Goal: Task Accomplishment & Management: Use online tool/utility

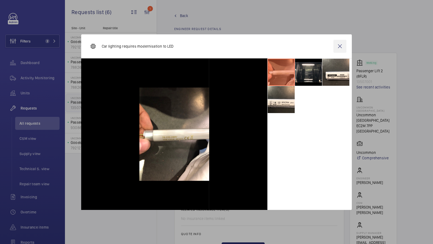
scroll to position [299, 0]
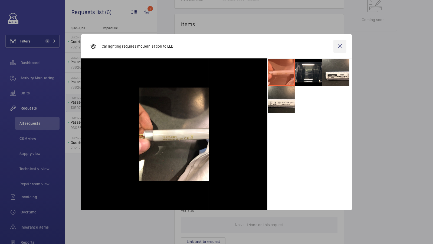
click at [343, 46] on wm-front-icon-button at bounding box center [339, 46] width 13 height 13
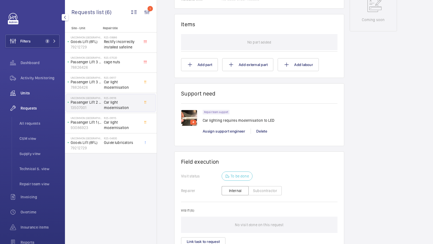
click at [24, 94] on span "Units" at bounding box center [40, 92] width 39 height 5
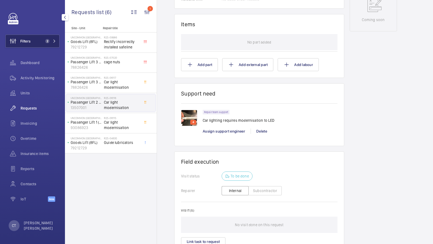
click at [49, 41] on span "2" at bounding box center [49, 41] width 13 height 4
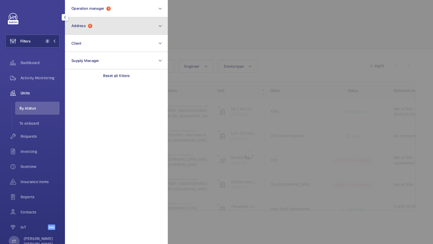
click at [109, 32] on button "Address 1" at bounding box center [116, 25] width 103 height 17
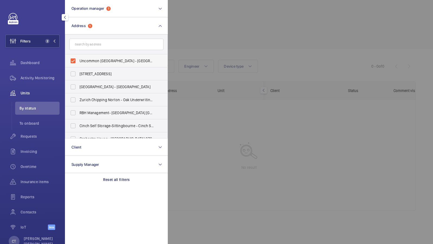
click at [95, 63] on span "Uncommon Liverpool Street - Uncommon Liverpool Street, LONDON EC2M 7PP" at bounding box center [116, 60] width 74 height 5
click at [78, 63] on input "Uncommon Liverpool Street - Uncommon Liverpool Street, LONDON EC2M 7PP" at bounding box center [73, 60] width 11 height 11
checkbox input "false"
click at [42, 37] on button "Filters 1" at bounding box center [32, 41] width 54 height 13
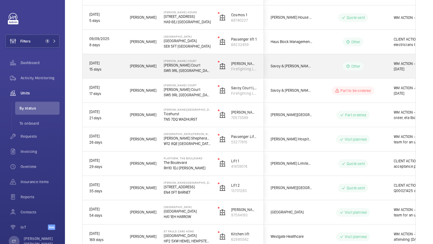
scroll to position [0, 97]
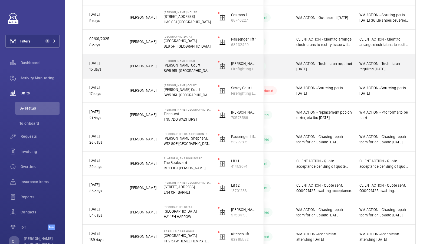
click at [383, 69] on span "WM ACTION - Technician required 15.09.25" at bounding box center [383, 66] width 49 height 11
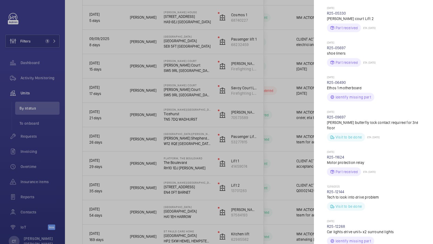
scroll to position [239, 0]
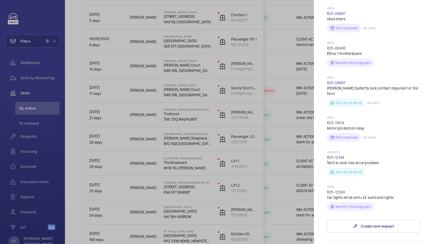
click at [214, 130] on div at bounding box center [216, 122] width 433 height 244
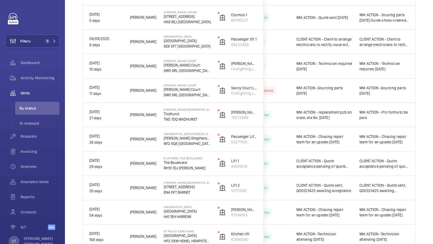
scroll to position [0, 0]
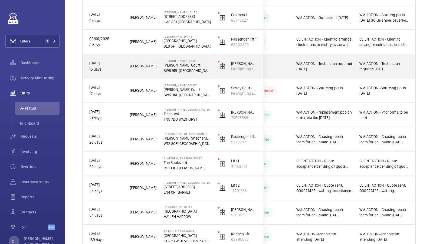
click at [378, 69] on span "WM ACTION - Technician required 15.09.25" at bounding box center [383, 66] width 49 height 11
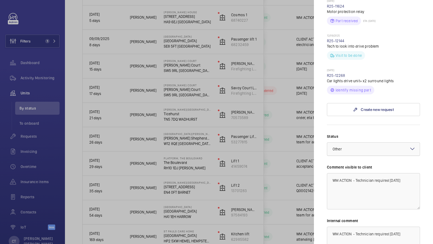
scroll to position [343, 0]
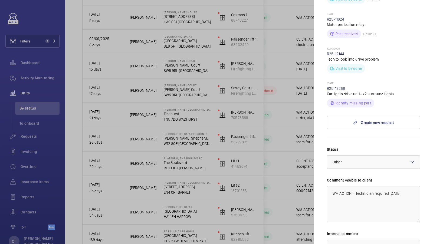
click at [338, 86] on link "R25-12268" at bounding box center [336, 88] width 18 height 4
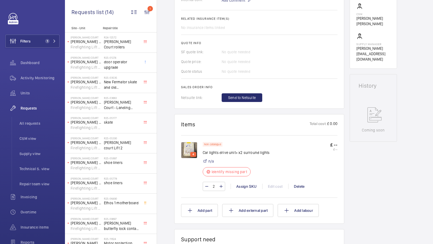
scroll to position [220, 0]
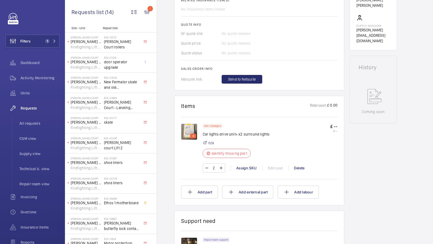
click at [188, 129] on img at bounding box center [189, 132] width 16 height 16
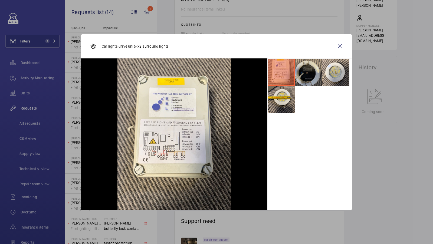
click at [313, 80] on li at bounding box center [308, 72] width 27 height 27
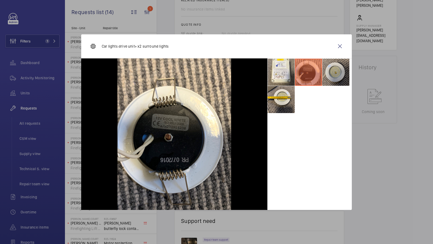
click at [341, 77] on li at bounding box center [335, 72] width 27 height 27
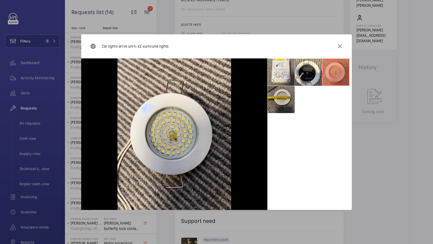
click at [283, 97] on li at bounding box center [280, 99] width 27 height 27
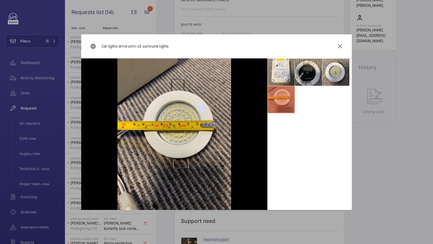
click at [308, 75] on li at bounding box center [308, 72] width 27 height 27
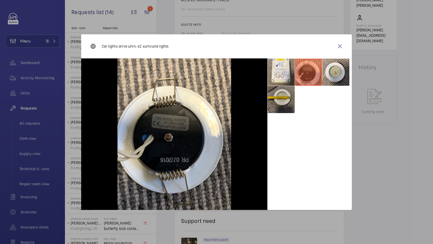
click at [282, 104] on li at bounding box center [280, 99] width 27 height 27
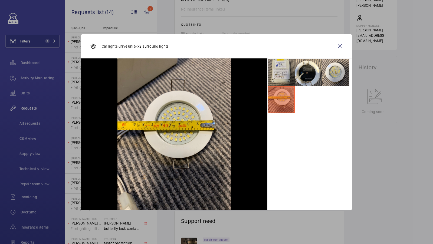
click at [280, 75] on li at bounding box center [280, 72] width 27 height 27
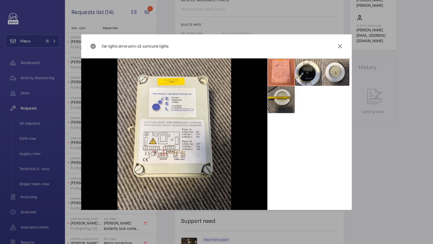
click at [282, 107] on li at bounding box center [280, 99] width 27 height 27
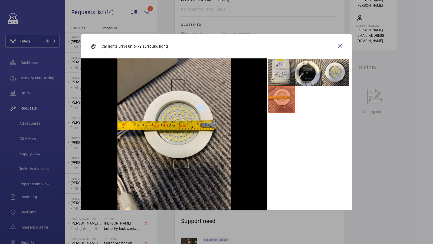
click at [283, 71] on li at bounding box center [280, 72] width 27 height 27
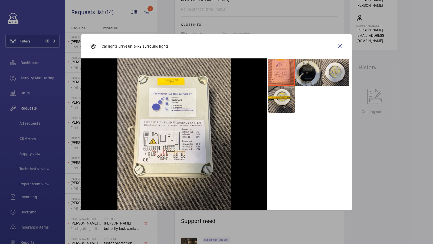
click at [313, 69] on li at bounding box center [308, 72] width 27 height 27
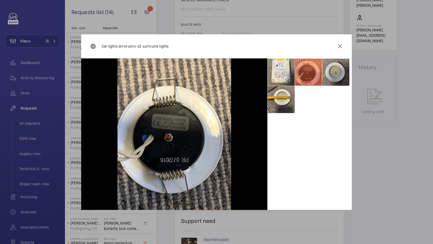
click at [336, 64] on li at bounding box center [335, 72] width 27 height 27
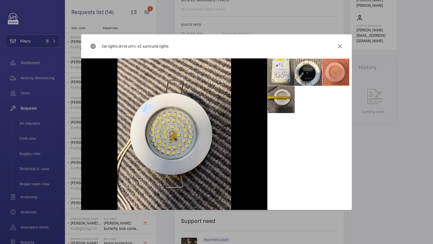
click at [288, 96] on li at bounding box center [280, 99] width 27 height 27
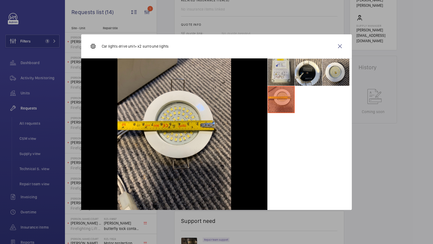
click at [287, 81] on li at bounding box center [280, 72] width 27 height 27
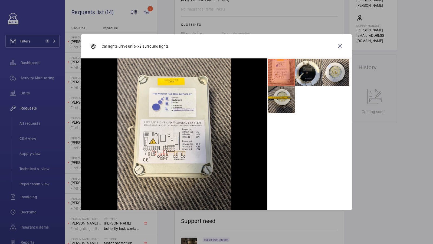
click at [278, 103] on li at bounding box center [280, 99] width 27 height 27
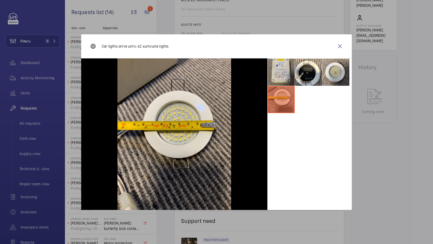
click at [282, 77] on li at bounding box center [280, 72] width 27 height 27
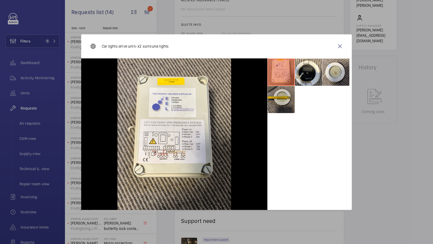
click at [269, 99] on li at bounding box center [280, 99] width 27 height 27
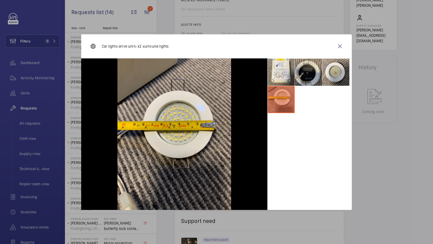
click at [313, 72] on li at bounding box center [308, 72] width 27 height 27
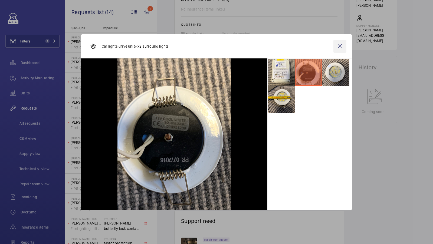
click at [341, 47] on wm-front-icon-button at bounding box center [339, 46] width 13 height 13
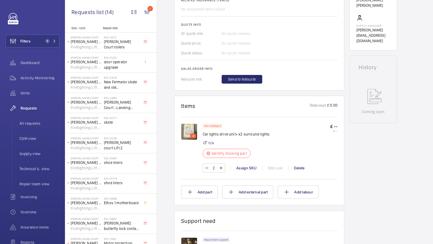
scroll to position [0, 0]
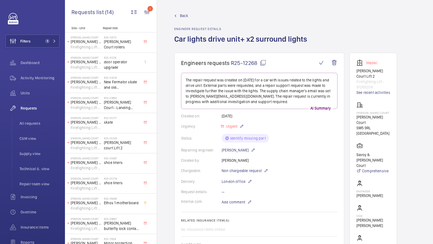
click at [261, 64] on mat-icon at bounding box center [263, 62] width 6 height 6
click at [402, 44] on div "Back Engineer request details Car lights drive unit+ x2 surround lights" at bounding box center [294, 33] width 241 height 40
click at [47, 42] on span "1" at bounding box center [47, 41] width 4 height 4
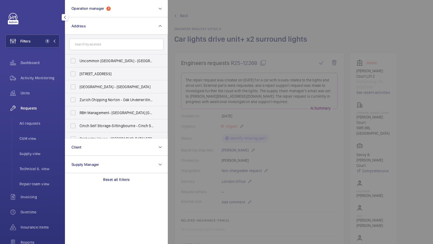
click at [109, 39] on input "text" at bounding box center [116, 44] width 94 height 11
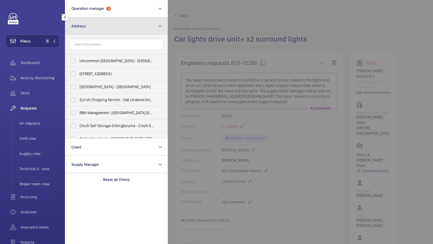
click at [113, 24] on button "Address" at bounding box center [116, 25] width 103 height 17
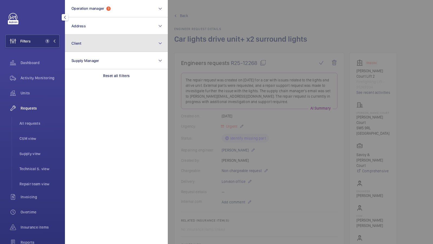
click at [101, 45] on button "Client" at bounding box center [116, 43] width 103 height 17
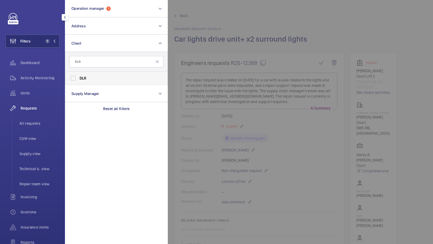
type input "DLR"
click at [89, 78] on span "DLR" at bounding box center [116, 77] width 74 height 5
click at [78, 78] on input "DLR" at bounding box center [73, 78] width 11 height 11
checkbox input "true"
click at [41, 36] on button "Filters 2" at bounding box center [32, 41] width 54 height 13
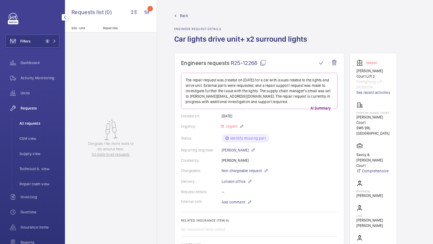
click at [46, 124] on span "All requests" at bounding box center [39, 123] width 40 height 5
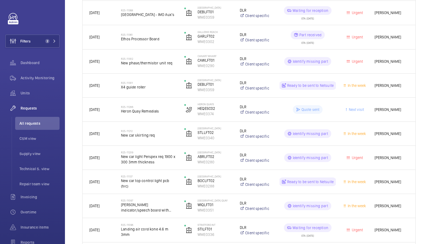
scroll to position [563, 0]
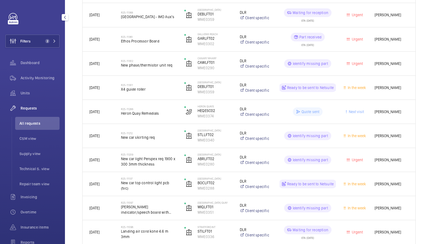
click at [29, 128] on li "All requests" at bounding box center [37, 123] width 44 height 13
click at [44, 27] on div "Filters 2 Dashboard Activity Monitoring Units Requests All requests CSM view Su…" at bounding box center [32, 147] width 54 height 268
click at [44, 39] on span "2" at bounding box center [46, 41] width 6 height 4
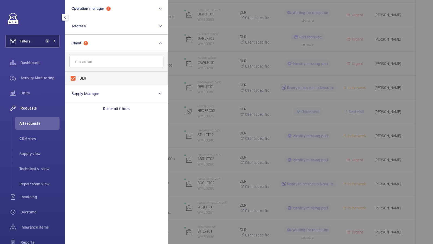
click at [47, 44] on button "Filters 2" at bounding box center [32, 41] width 54 height 13
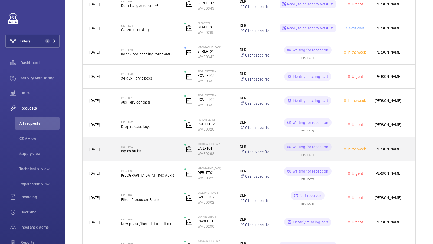
scroll to position [403, 0]
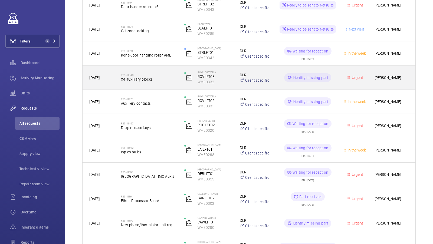
click at [151, 73] on div "R25-11548 X4 auxiliary blocks" at bounding box center [149, 78] width 56 height 16
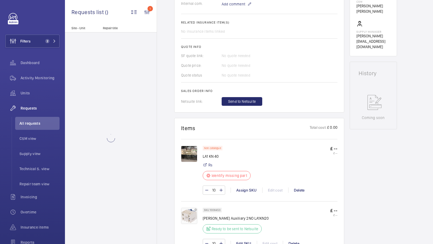
scroll to position [227, 0]
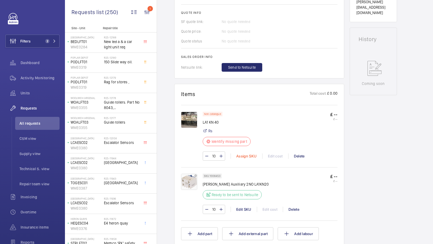
click at [246, 155] on div "Assign SKU" at bounding box center [246, 155] width 32 height 5
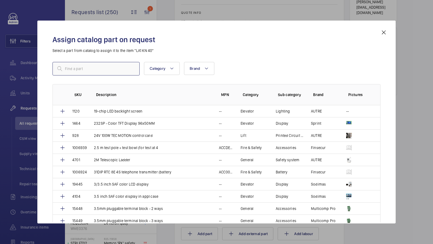
click at [85, 73] on input "text" at bounding box center [95, 69] width 87 height 14
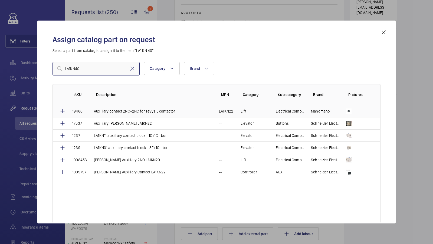
type input "LA1KN40"
click at [179, 112] on td "Auxiliary contact 2NO+2NC for TeSys L contactor" at bounding box center [149, 111] width 125 height 12
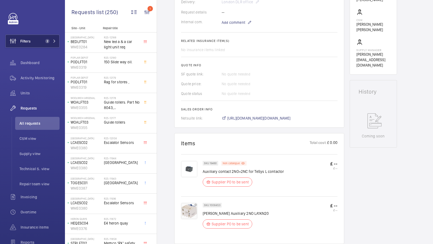
click at [27, 139] on span "CSM view" at bounding box center [39, 138] width 40 height 5
click at [37, 46] on button "Filters 2" at bounding box center [32, 41] width 54 height 13
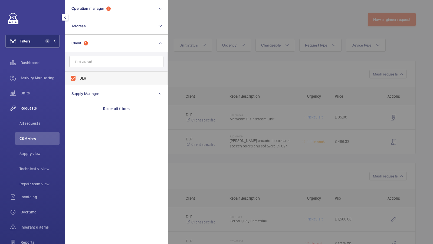
click at [108, 75] on span "DLR" at bounding box center [116, 77] width 74 height 5
click at [78, 75] on input "DLR" at bounding box center [73, 78] width 11 height 11
checkbox input "false"
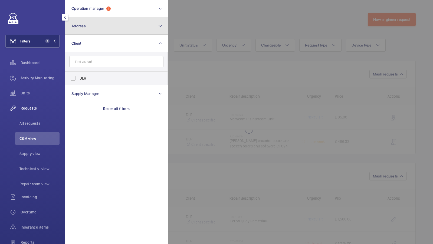
click at [95, 25] on button "Address" at bounding box center [116, 25] width 103 height 17
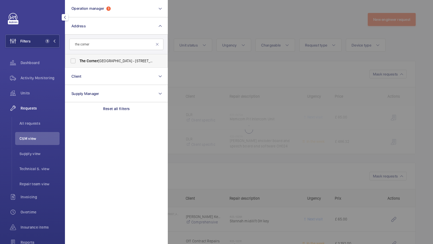
type input "the corner"
click at [91, 60] on span "Corner" at bounding box center [93, 61] width 12 height 4
click at [78, 60] on input "The Corner Hotel Shoreditch - 42 Adler St, LONDON E1 1EE" at bounding box center [73, 60] width 11 height 11
checkbox input "true"
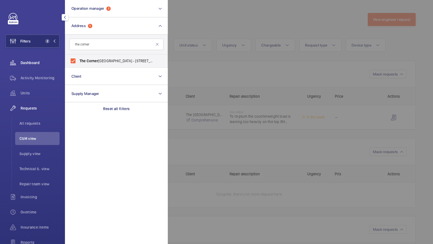
click at [29, 127] on li "All requests" at bounding box center [37, 123] width 44 height 13
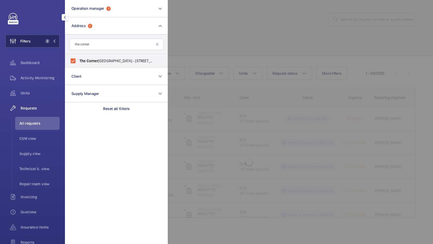
click at [39, 42] on button "Filters 2" at bounding box center [32, 41] width 54 height 13
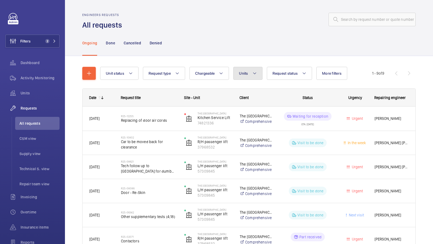
click at [249, 73] on button "Units" at bounding box center [247, 73] width 29 height 13
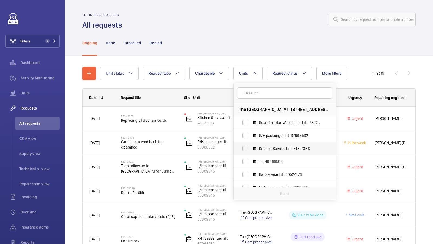
scroll to position [7, 0]
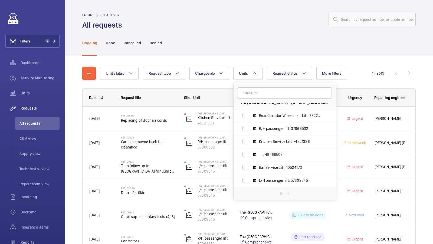
click at [241, 62] on div "Unit status Request type Chargeable Units The Corner Hotel Shoreditch - 42 Adle…" at bounding box center [248, 197] width 333 height 279
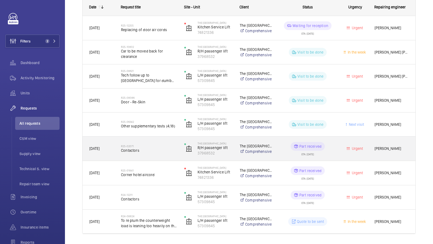
scroll to position [106, 0]
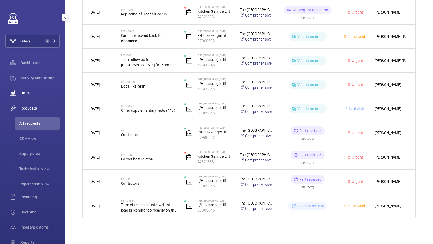
click at [33, 87] on div "Units" at bounding box center [32, 93] width 54 height 13
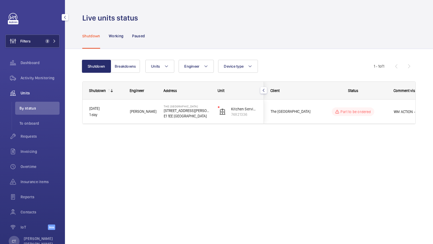
click at [50, 42] on span "2" at bounding box center [49, 41] width 13 height 4
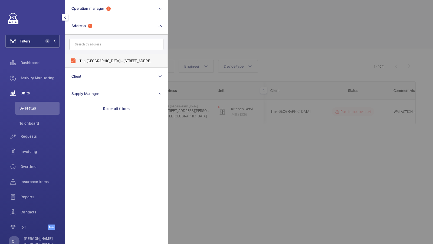
click at [100, 59] on span "The Corner Hotel Shoreditch - 42 Adler St, LONDON E1 1EE" at bounding box center [116, 60] width 74 height 5
click at [78, 59] on input "The Corner Hotel Shoreditch - 42 Adler St, LONDON E1 1EE" at bounding box center [73, 60] width 11 height 11
checkbox input "false"
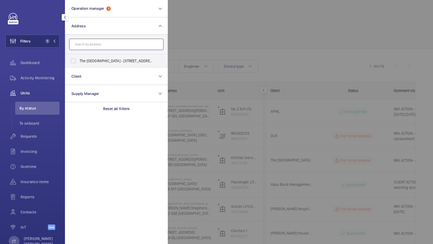
click at [91, 42] on input "text" at bounding box center [116, 44] width 94 height 11
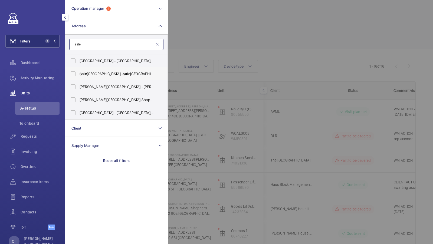
type input "sale"
click at [95, 75] on span "Sale Railway Station - Sale Railway Station,, SALE M33 7XY" at bounding box center [116, 73] width 74 height 5
click at [78, 75] on input "Sale Railway Station - Sale Railway Station,, SALE M33 7XY" at bounding box center [73, 73] width 11 height 11
checkbox input "true"
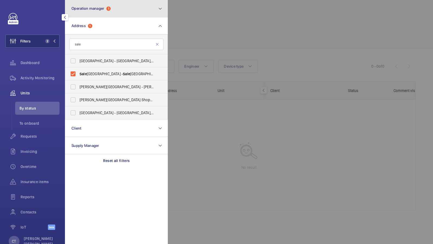
click at [112, 14] on button "Operation manager 1" at bounding box center [116, 8] width 103 height 17
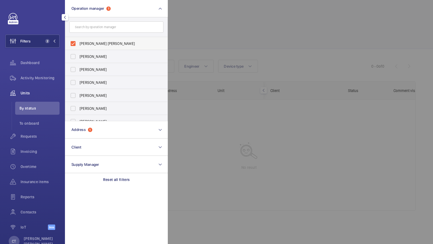
click at [89, 42] on span "[PERSON_NAME] [PERSON_NAME]" at bounding box center [116, 43] width 74 height 5
click at [78, 42] on input "[PERSON_NAME] [PERSON_NAME]" at bounding box center [73, 43] width 11 height 11
checkbox input "false"
click at [42, 43] on button "Filters 1" at bounding box center [32, 41] width 54 height 13
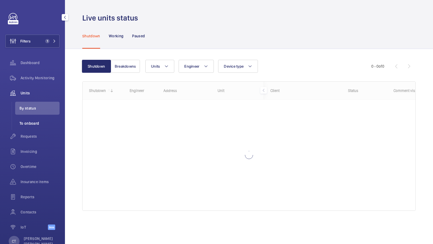
click at [25, 126] on span "To onboard" at bounding box center [39, 123] width 40 height 5
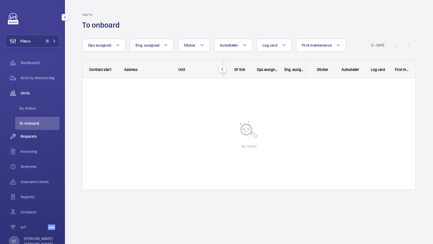
click at [23, 138] on span "Requests" at bounding box center [40, 136] width 39 height 5
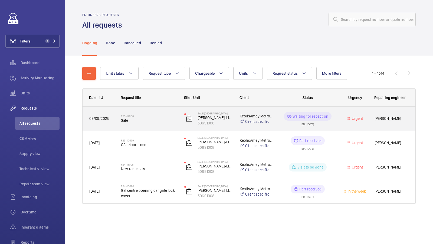
click at [151, 121] on span "Sale" at bounding box center [149, 120] width 56 height 5
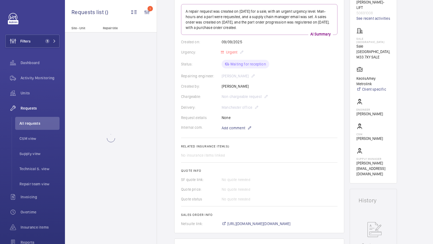
scroll to position [172, 0]
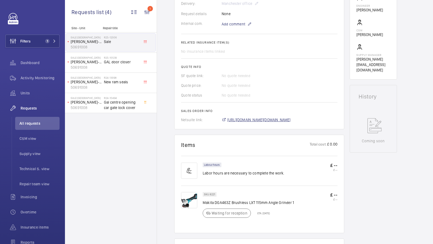
click at [290, 119] on span "https://6461500.app.netsuite.com/app/accounting/transactions/salesord.nl?id=300…" at bounding box center [258, 119] width 63 height 5
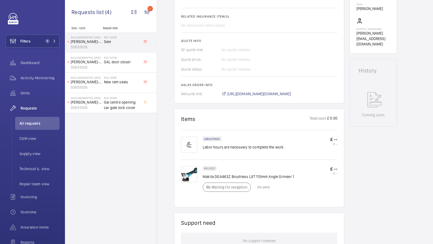
scroll to position [203, 0]
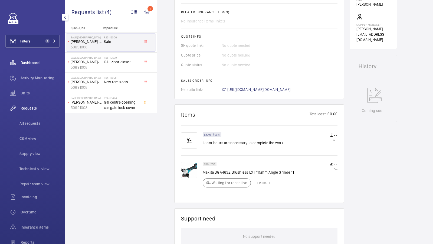
click at [28, 97] on div "Units" at bounding box center [32, 93] width 54 height 13
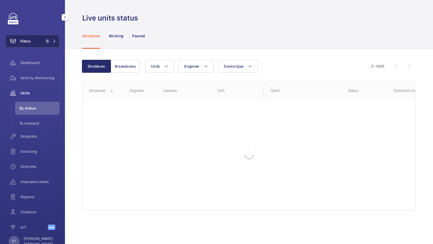
click at [53, 41] on mat-icon at bounding box center [54, 40] width 3 height 3
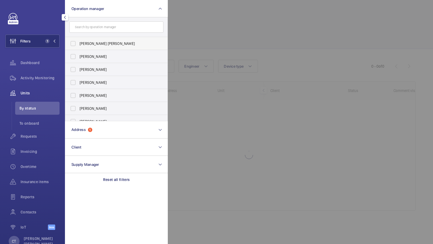
click at [94, 41] on span "[PERSON_NAME] [PERSON_NAME]" at bounding box center [116, 43] width 74 height 5
click at [78, 41] on input "[PERSON_NAME] [PERSON_NAME]" at bounding box center [73, 43] width 11 height 11
checkbox input "true"
click at [44, 38] on button "Filters 2" at bounding box center [32, 41] width 54 height 13
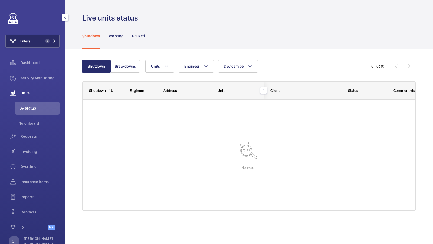
click at [38, 38] on button "Filters 2" at bounding box center [32, 41] width 54 height 13
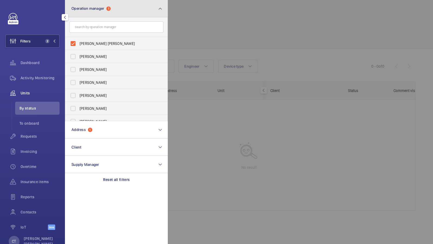
click at [107, 6] on button "Operation manager 1" at bounding box center [116, 8] width 103 height 17
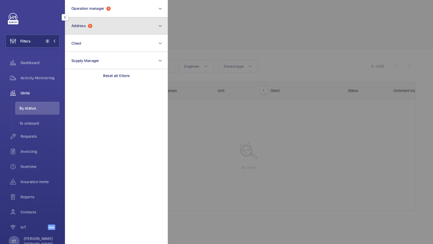
click at [92, 31] on button "Address 1" at bounding box center [116, 25] width 103 height 17
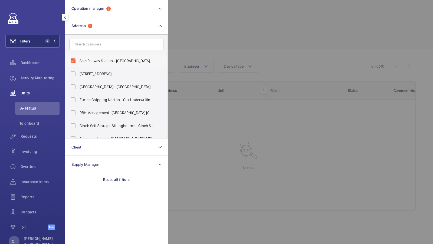
click at [94, 63] on span "Sale Railway Station - Sale Railway Station,, SALE M33 7XY" at bounding box center [116, 60] width 74 height 5
click at [78, 63] on input "Sale Railway Station - Sale Railway Station,, SALE M33 7XY" at bounding box center [73, 60] width 11 height 11
checkbox input "false"
click at [48, 37] on button "Filters 1" at bounding box center [32, 41] width 54 height 13
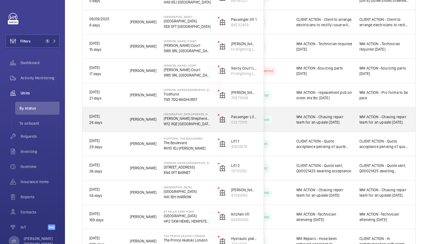
scroll to position [205, 0]
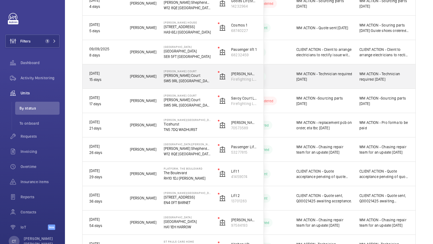
click at [390, 81] on span "WM ACTION - Technician required 15.09.25" at bounding box center [383, 76] width 49 height 11
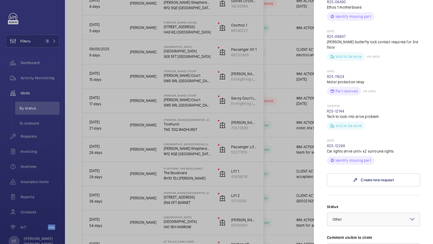
scroll to position [285, 0]
click at [336, 144] on link "R25-12268" at bounding box center [336, 146] width 18 height 4
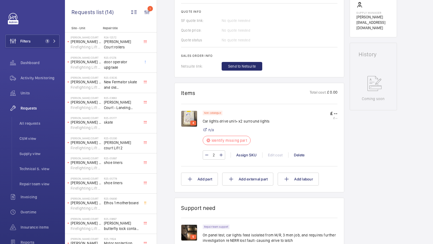
scroll to position [233, 0]
click at [188, 117] on img at bounding box center [189, 118] width 16 height 16
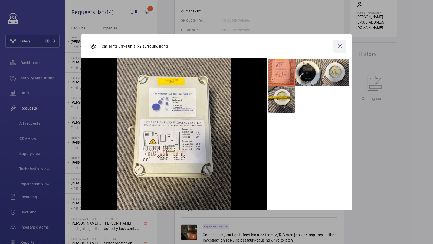
click at [339, 48] on wm-front-icon-button at bounding box center [339, 46] width 13 height 13
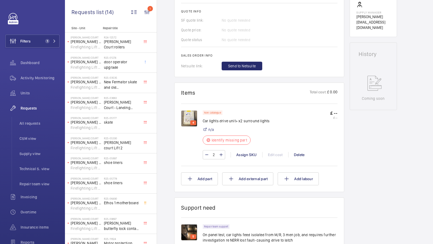
scroll to position [208, 0]
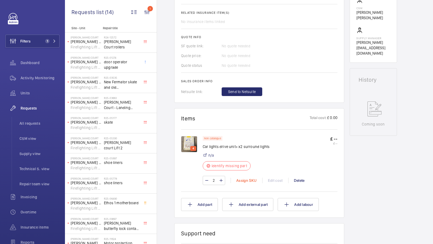
click at [243, 179] on div "Assign SKU" at bounding box center [246, 180] width 32 height 5
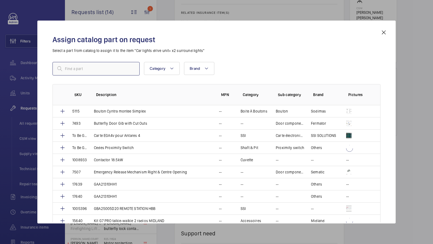
click at [79, 64] on input "text" at bounding box center [95, 69] width 87 height 14
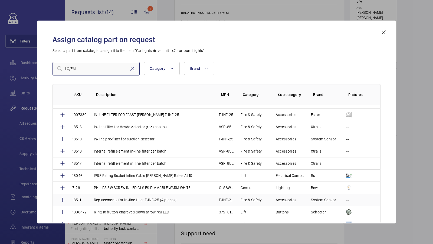
scroll to position [42, 0]
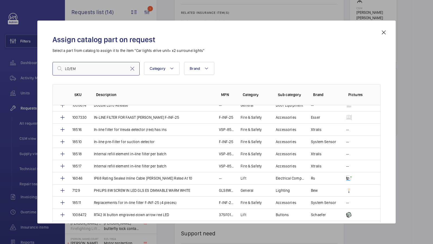
click at [84, 68] on input "LO/EM" at bounding box center [95, 69] width 87 height 14
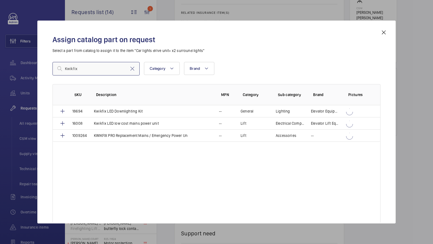
scroll to position [0, 0]
type input "Kwikfix"
click at [131, 109] on p "Kwikfix LED Downlighting Kit" at bounding box center [118, 110] width 49 height 5
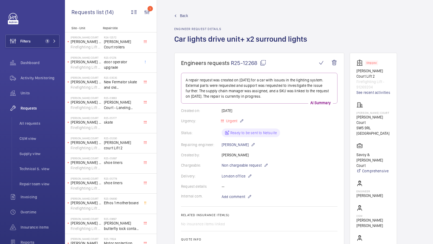
type input "1"
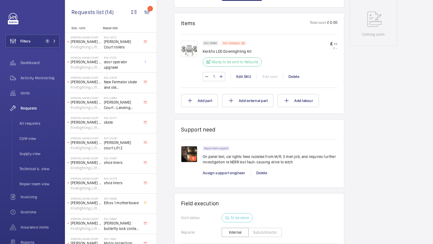
click at [400, 107] on div "Engineers requests R25-12268 A repair request was created on 2025-09-15 for a c…" at bounding box center [295, 45] width 276 height 581
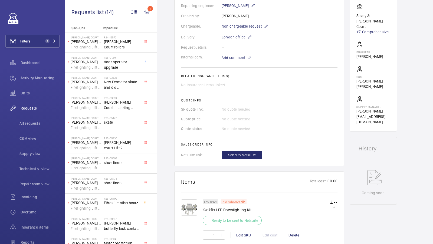
scroll to position [138, 0]
click at [238, 154] on span "Send to Netsuite" at bounding box center [242, 155] width 28 height 5
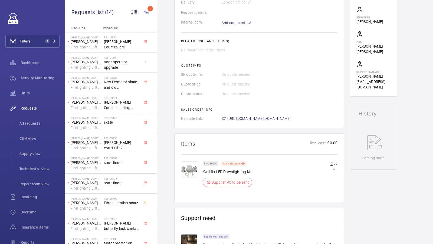
scroll to position [174, 0]
click at [284, 117] on span "https://6461500.app.netsuite.com/app/accounting/transactions/salesord.nl?id=301…" at bounding box center [258, 117] width 63 height 5
click at [44, 38] on button "Filters 1" at bounding box center [32, 41] width 54 height 13
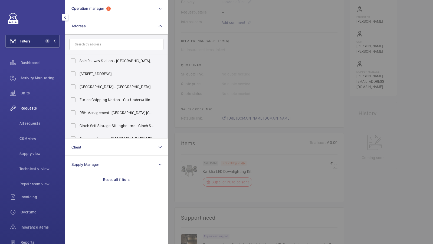
click at [302, 84] on div at bounding box center [384, 122] width 433 height 244
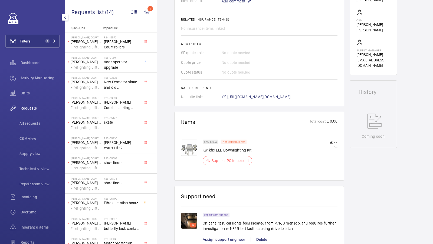
scroll to position [195, 0]
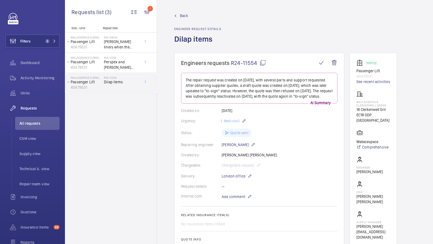
scroll to position [138, 0]
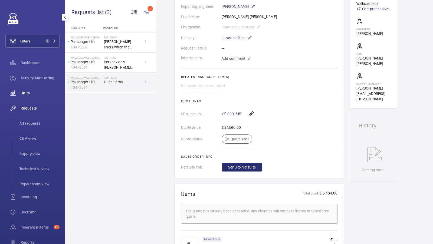
click at [26, 92] on span "Units" at bounding box center [40, 92] width 39 height 5
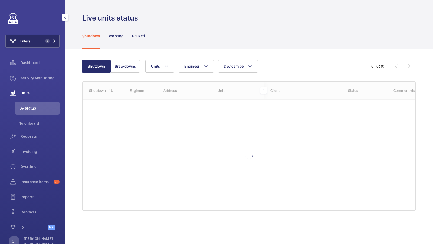
click at [43, 47] on button "Filters 2" at bounding box center [32, 41] width 54 height 13
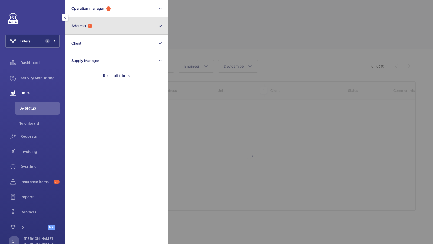
click at [94, 32] on button "Address 1" at bounding box center [116, 25] width 103 height 17
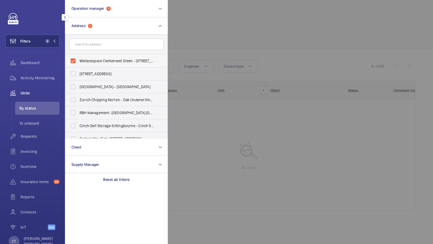
click at [87, 65] on label "Wallacespace Clerkenwell Green - 18 Clerkenwell Grn, LONDON EC1R 0DP" at bounding box center [112, 60] width 94 height 13
click at [78, 65] on input "Wallacespace Clerkenwell Green - 18 Clerkenwell Grn, LONDON EC1R 0DP" at bounding box center [73, 60] width 11 height 11
checkbox input "false"
click at [94, 46] on input "text" at bounding box center [116, 44] width 94 height 11
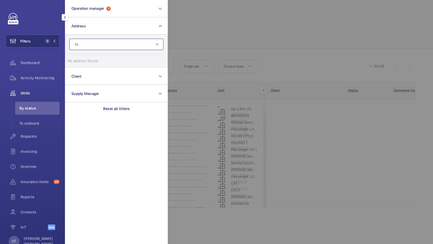
type input "D"
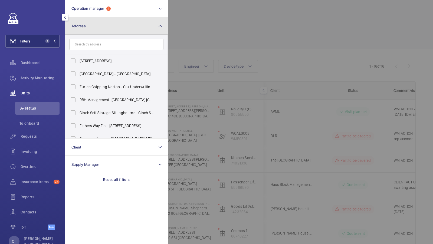
click at [101, 23] on button "Address" at bounding box center [116, 25] width 103 height 17
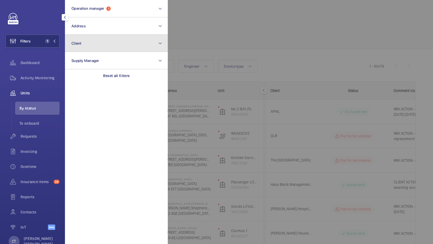
click at [95, 42] on button "Client" at bounding box center [116, 43] width 103 height 17
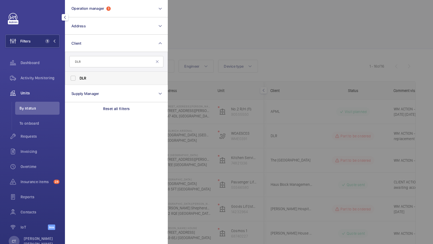
type input "DLR"
click at [87, 74] on label "DLR" at bounding box center [112, 78] width 94 height 13
click at [78, 74] on input "DLR" at bounding box center [73, 78] width 11 height 11
checkbox input "true"
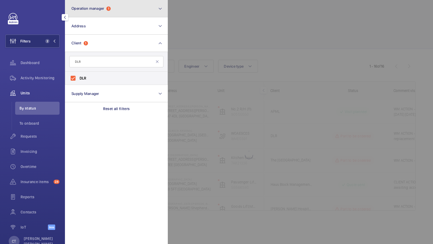
click at [106, 8] on span "Operation manager 1" at bounding box center [90, 8] width 39 height 5
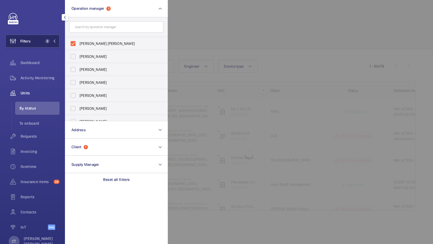
click at [41, 45] on button "Filters 2" at bounding box center [32, 41] width 54 height 13
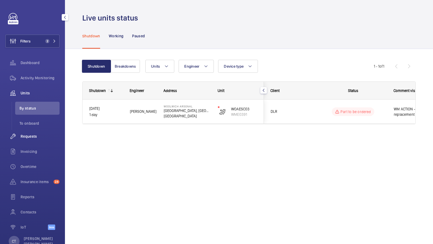
click at [30, 140] on div "Requests" at bounding box center [32, 136] width 54 height 13
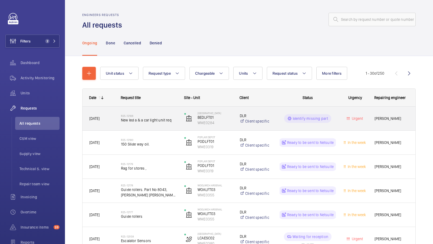
click at [156, 120] on span "New led a & a car light unit req" at bounding box center [149, 119] width 56 height 5
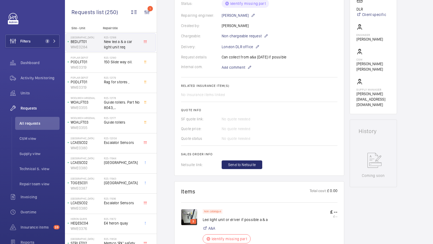
scroll to position [218, 0]
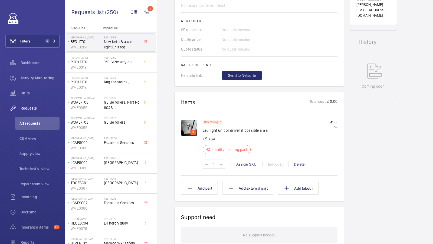
click at [191, 120] on img at bounding box center [189, 128] width 16 height 16
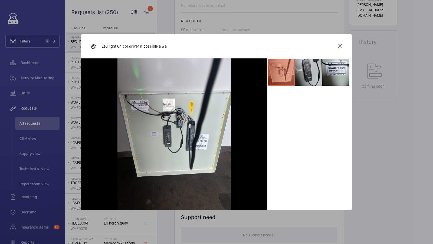
click at [307, 79] on li at bounding box center [308, 72] width 27 height 27
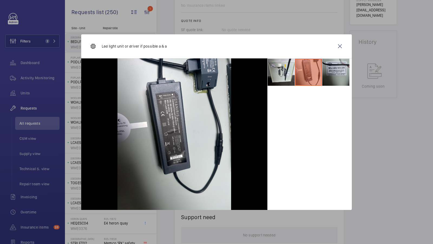
click at [329, 77] on li at bounding box center [335, 72] width 27 height 27
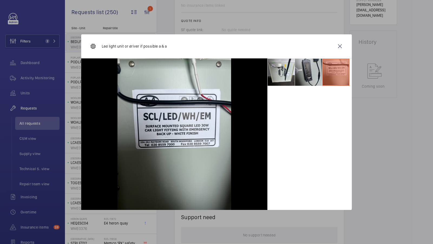
click at [304, 77] on li at bounding box center [308, 72] width 27 height 27
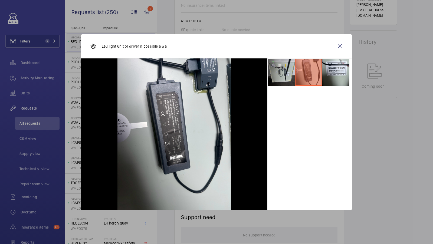
click at [280, 75] on li at bounding box center [280, 72] width 27 height 27
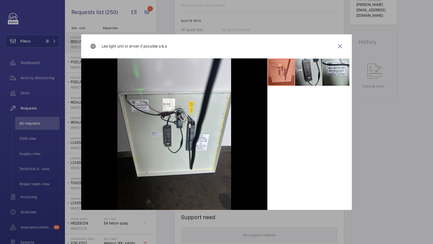
click at [300, 72] on li at bounding box center [308, 72] width 27 height 27
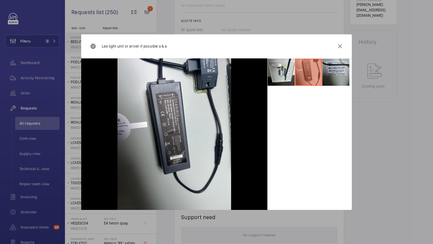
click at [336, 74] on li at bounding box center [335, 72] width 27 height 27
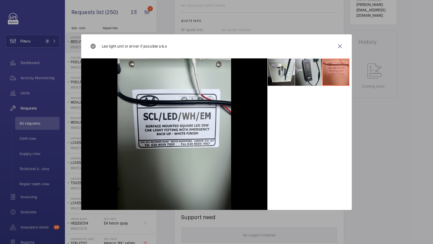
click at [307, 76] on li at bounding box center [308, 72] width 27 height 27
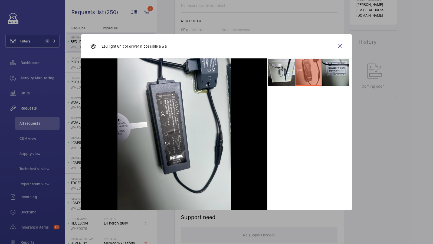
click at [340, 72] on li at bounding box center [335, 72] width 27 height 27
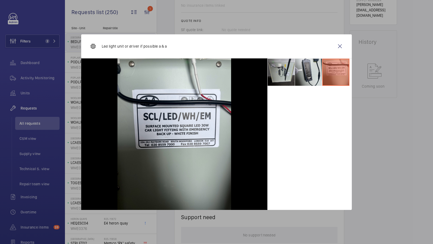
click at [285, 75] on li at bounding box center [280, 72] width 27 height 27
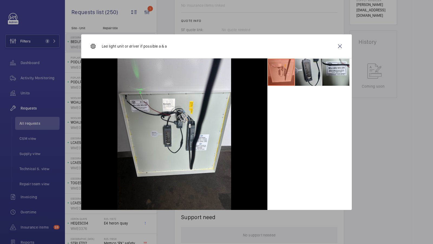
click at [308, 71] on li at bounding box center [308, 72] width 27 height 27
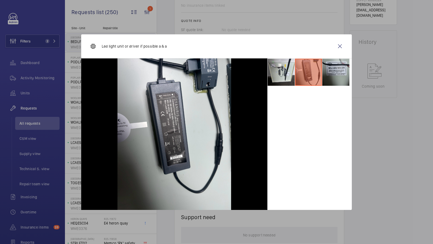
click at [331, 68] on li at bounding box center [335, 72] width 27 height 27
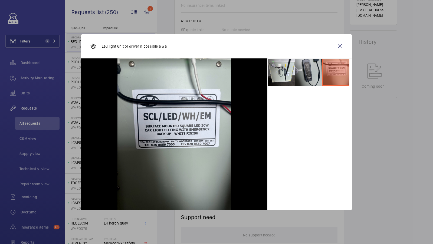
click at [308, 71] on li at bounding box center [308, 72] width 27 height 27
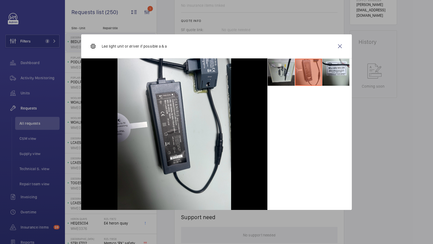
click at [286, 74] on li at bounding box center [280, 72] width 27 height 27
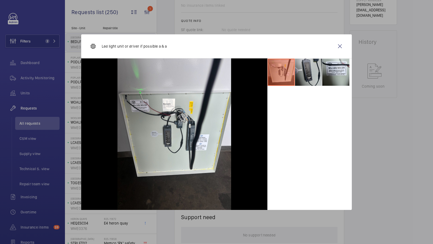
click at [306, 69] on li at bounding box center [308, 72] width 27 height 27
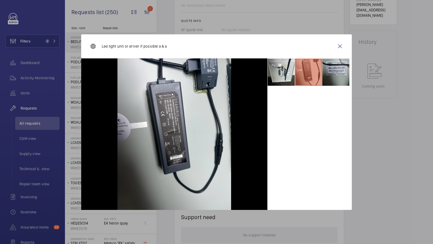
click at [328, 72] on li at bounding box center [335, 72] width 27 height 27
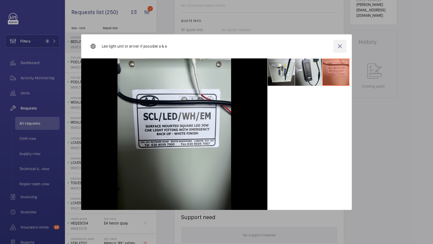
click at [338, 46] on wm-front-icon-button at bounding box center [339, 46] width 13 height 13
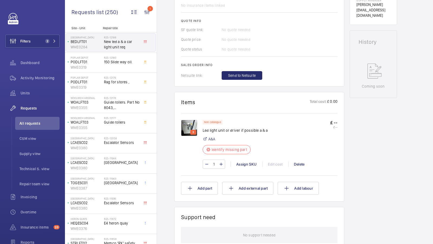
scroll to position [0, 0]
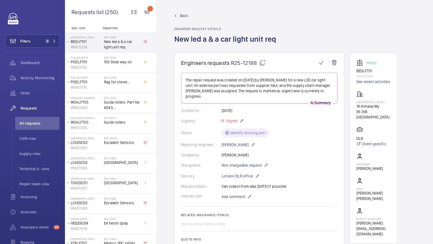
click at [264, 62] on mat-icon at bounding box center [262, 62] width 6 height 6
click at [54, 37] on button "Filters 2" at bounding box center [32, 41] width 54 height 13
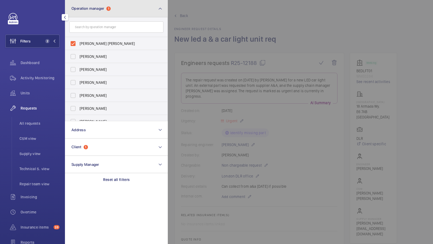
click at [120, 8] on button "Operation manager 1" at bounding box center [116, 8] width 103 height 17
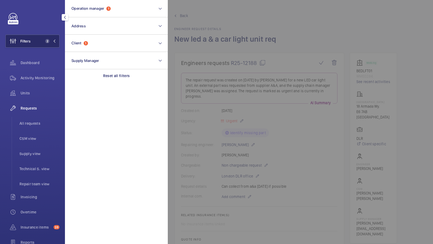
click at [47, 43] on span "2" at bounding box center [47, 41] width 4 height 4
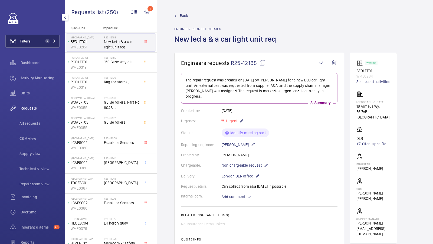
click at [45, 39] on span "2" at bounding box center [46, 41] width 6 height 4
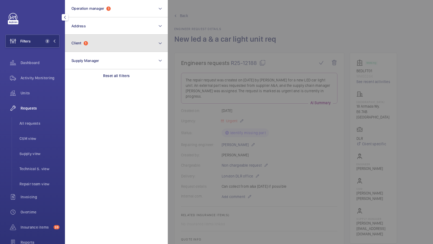
click at [95, 43] on button "Client 1" at bounding box center [116, 43] width 103 height 17
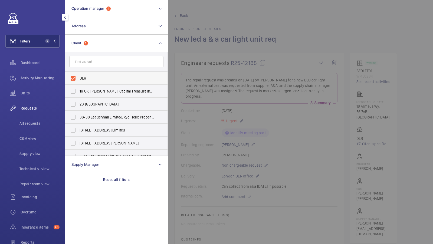
click at [85, 76] on span "DLR" at bounding box center [116, 77] width 74 height 5
click at [78, 76] on input "DLR" at bounding box center [73, 78] width 11 height 11
checkbox input "false"
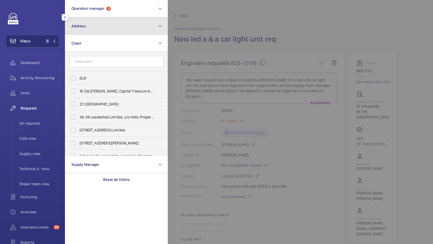
click at [91, 25] on button "Address" at bounding box center [116, 25] width 103 height 17
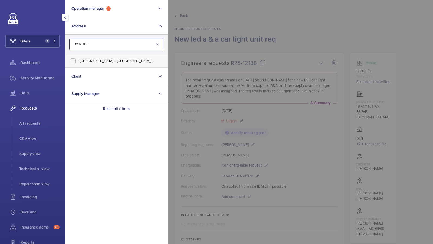
type input "EC1a 9hx"
click at [110, 56] on label "Weddell House - West Smithfield, LONDON EC1A 9HX" at bounding box center [112, 60] width 94 height 13
click at [78, 56] on input "Weddell House - West Smithfield, LONDON EC1A 9HX" at bounding box center [73, 60] width 11 height 11
checkbox input "true"
click at [47, 41] on span "2" at bounding box center [47, 41] width 4 height 4
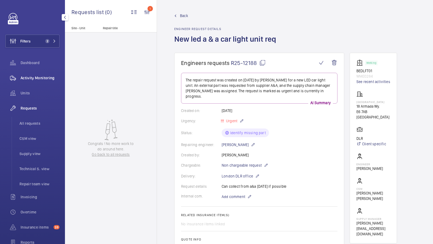
click at [43, 75] on span "Activity Monitoring" at bounding box center [40, 77] width 39 height 5
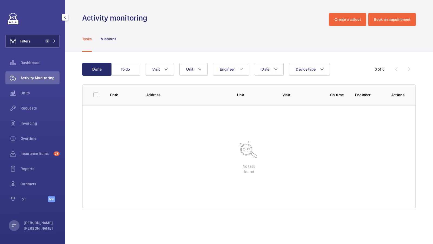
click at [48, 46] on button "Filters 2" at bounding box center [32, 41] width 54 height 13
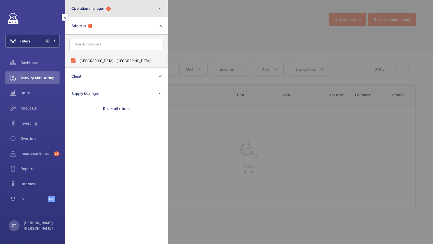
click at [108, 14] on button "Operation manager 1" at bounding box center [116, 8] width 103 height 17
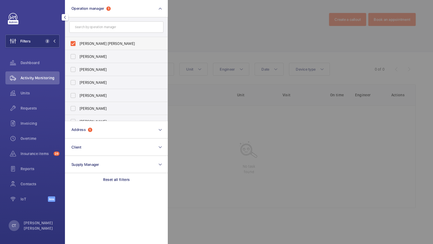
click at [93, 41] on span "[PERSON_NAME] [PERSON_NAME]" at bounding box center [116, 43] width 74 height 5
click at [78, 41] on input "[PERSON_NAME] [PERSON_NAME]" at bounding box center [73, 43] width 11 height 11
checkbox input "false"
click at [42, 44] on button "Filters 1" at bounding box center [32, 41] width 54 height 13
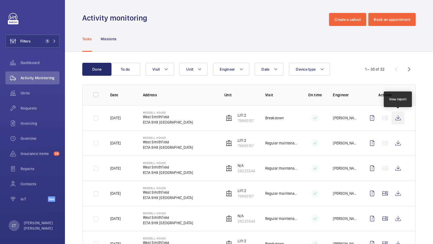
click at [394, 118] on wm-front-icon-button at bounding box center [397, 117] width 13 height 13
click at [188, 67] on button "Unit" at bounding box center [193, 69] width 28 height 13
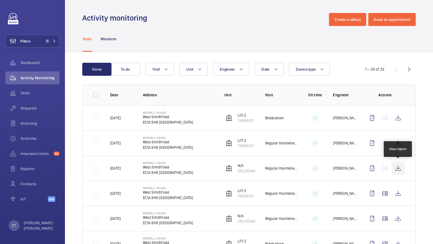
click at [393, 169] on wm-front-icon-button at bounding box center [397, 168] width 13 height 13
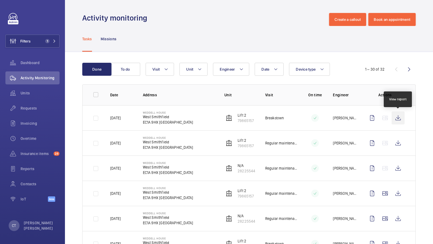
click at [400, 119] on wm-front-icon-button at bounding box center [397, 117] width 13 height 13
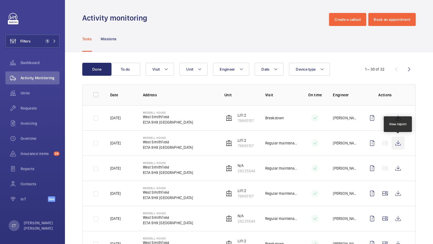
click at [396, 140] on wm-front-icon-button at bounding box center [397, 143] width 13 height 13
